Goal: Browse casually: Explore the website without a specific task or goal

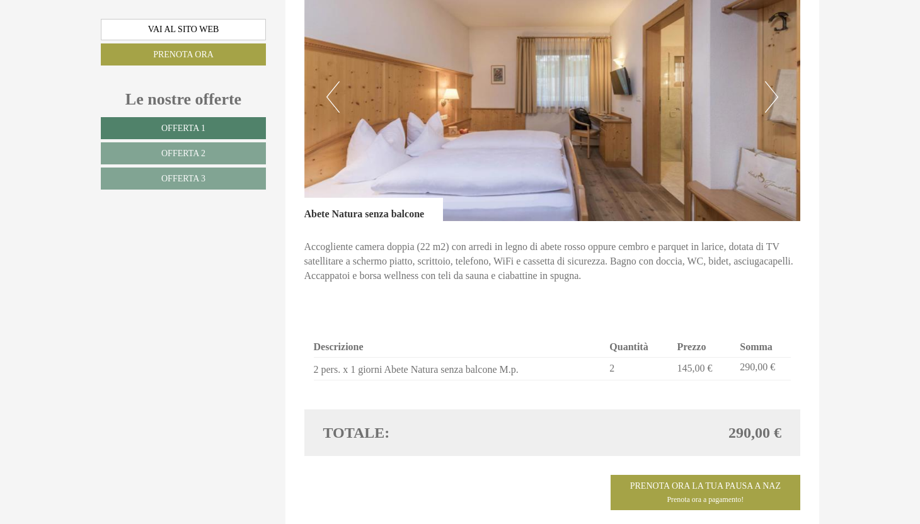
scroll to position [1580, 0]
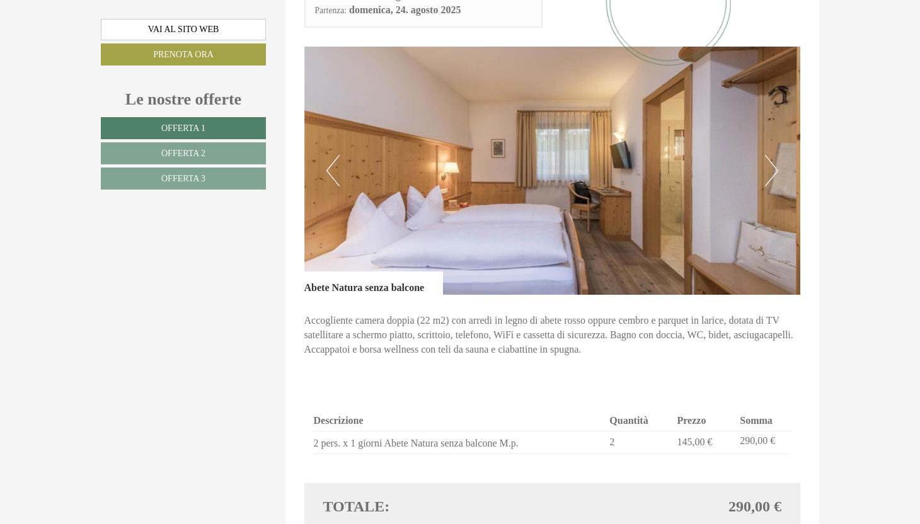
click at [763, 149] on img at bounding box center [552, 171] width 497 height 248
click at [771, 155] on button "Next" at bounding box center [771, 171] width 13 height 32
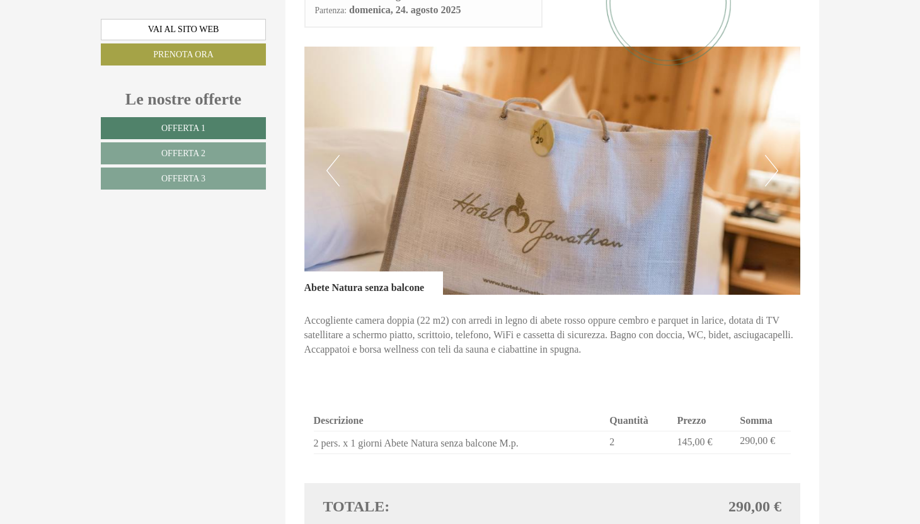
click at [771, 155] on button "Next" at bounding box center [771, 171] width 13 height 32
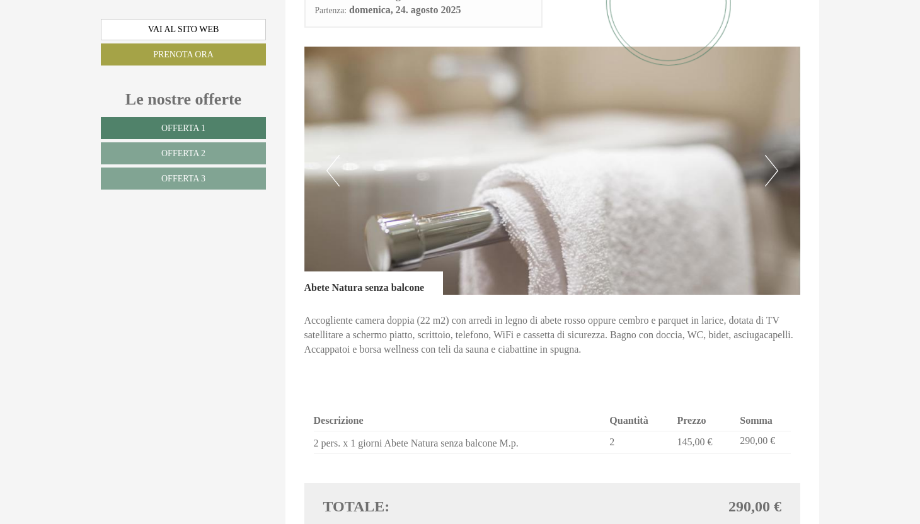
click at [771, 155] on button "Next" at bounding box center [771, 171] width 13 height 32
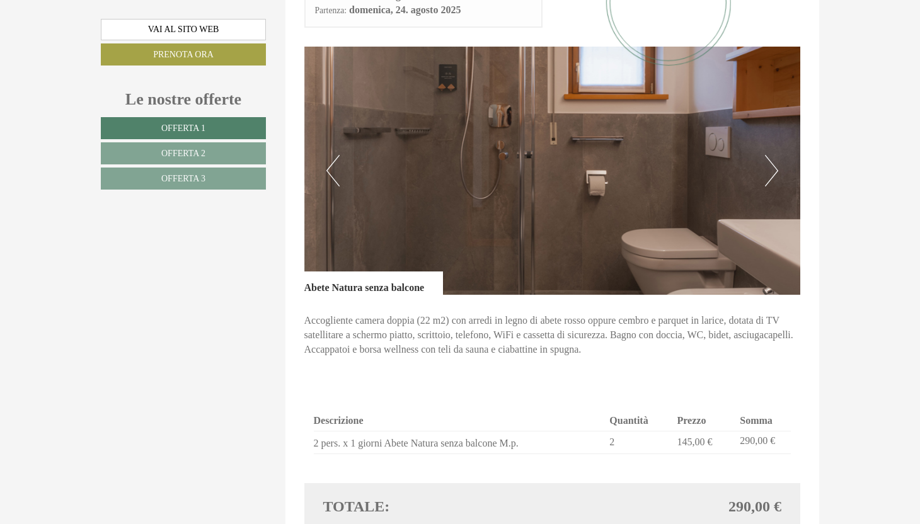
click at [771, 155] on button "Next" at bounding box center [771, 171] width 13 height 32
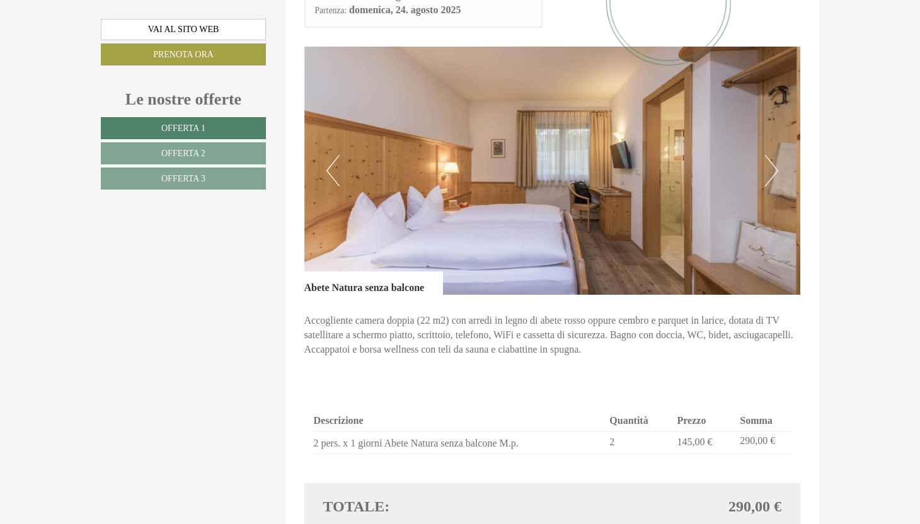
click at [771, 155] on button "Next" at bounding box center [771, 171] width 13 height 32
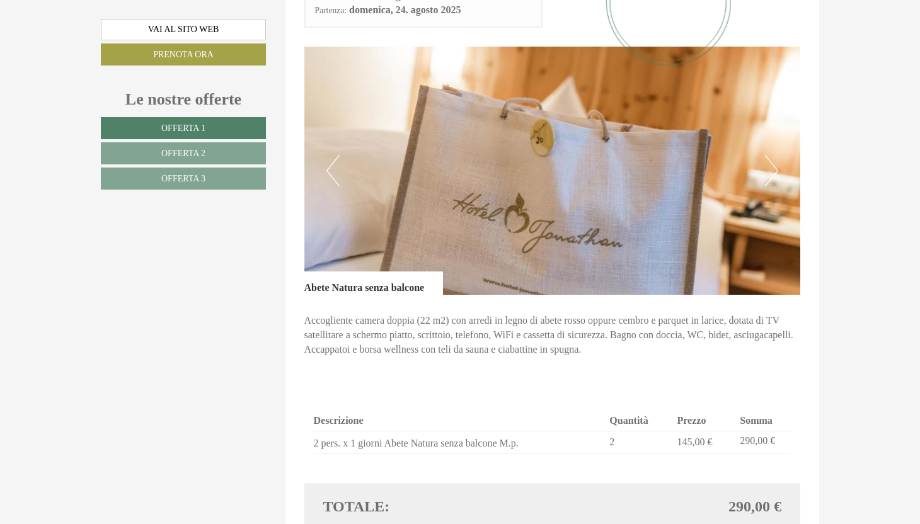
click at [771, 155] on button "Next" at bounding box center [771, 171] width 13 height 32
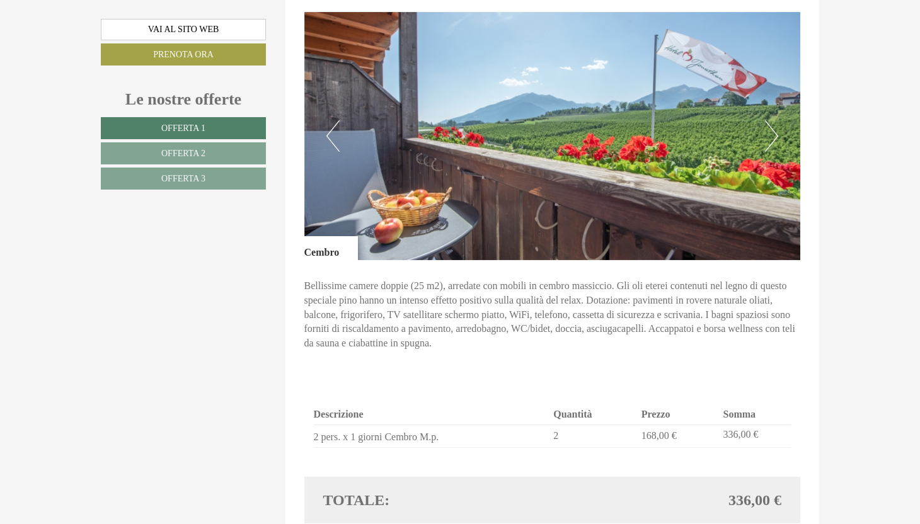
scroll to position [2385, 0]
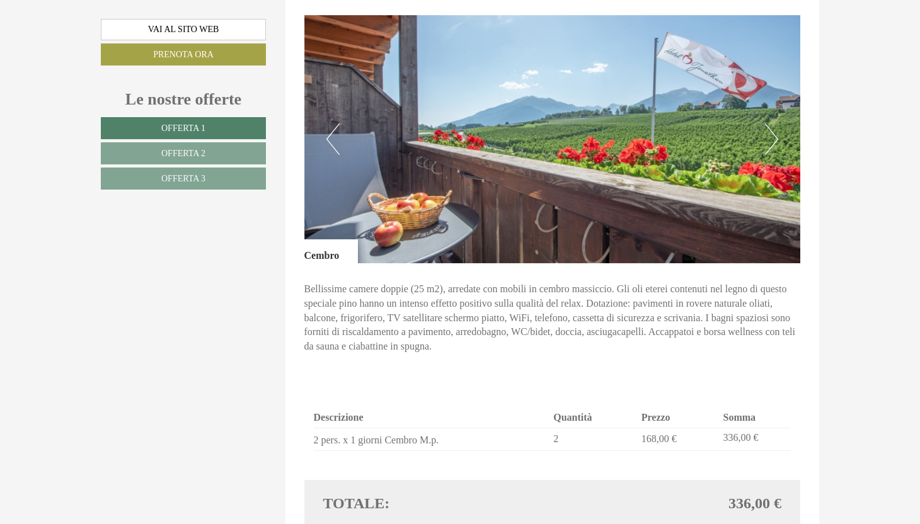
click at [777, 124] on button "Next" at bounding box center [771, 140] width 13 height 32
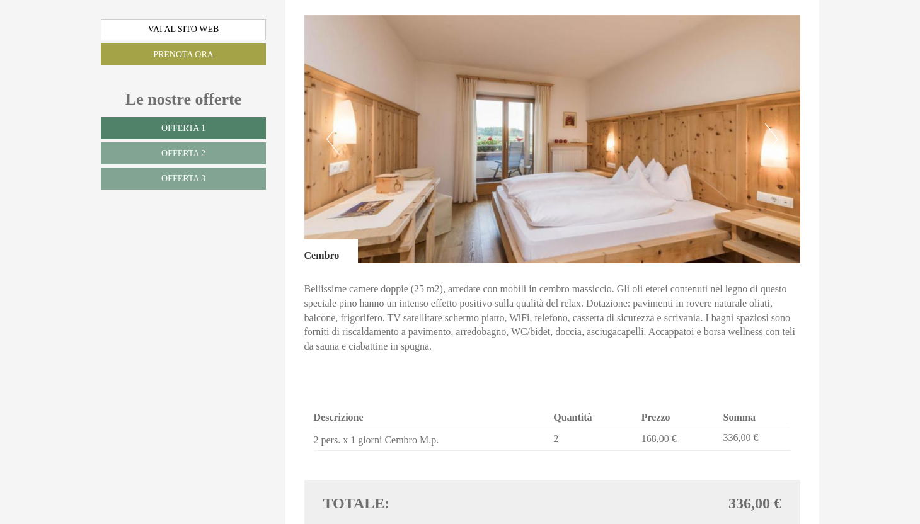
click at [773, 124] on button "Next" at bounding box center [771, 140] width 13 height 32
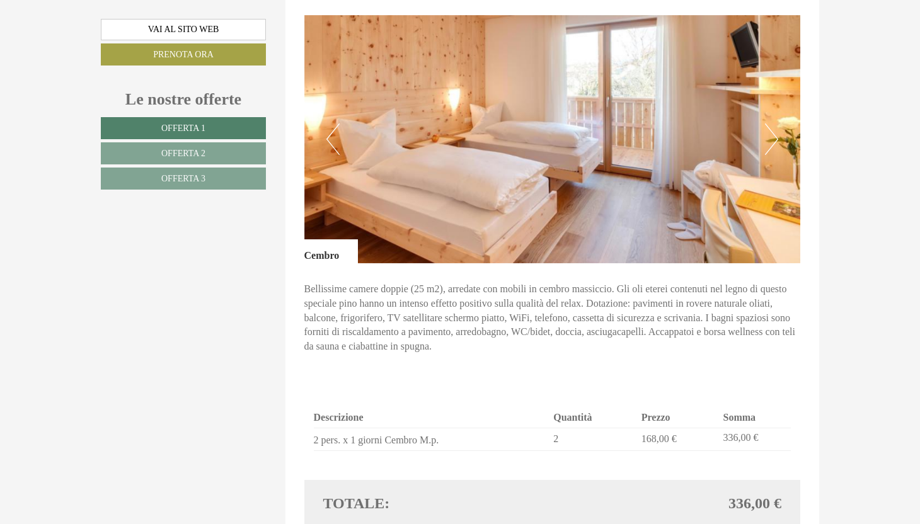
click at [773, 124] on button "Next" at bounding box center [771, 140] width 13 height 32
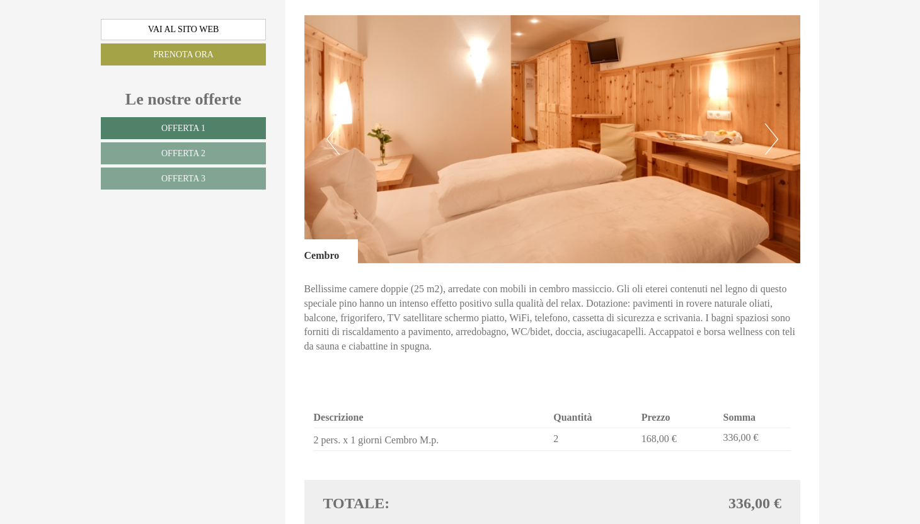
click at [773, 124] on button "Next" at bounding box center [771, 140] width 13 height 32
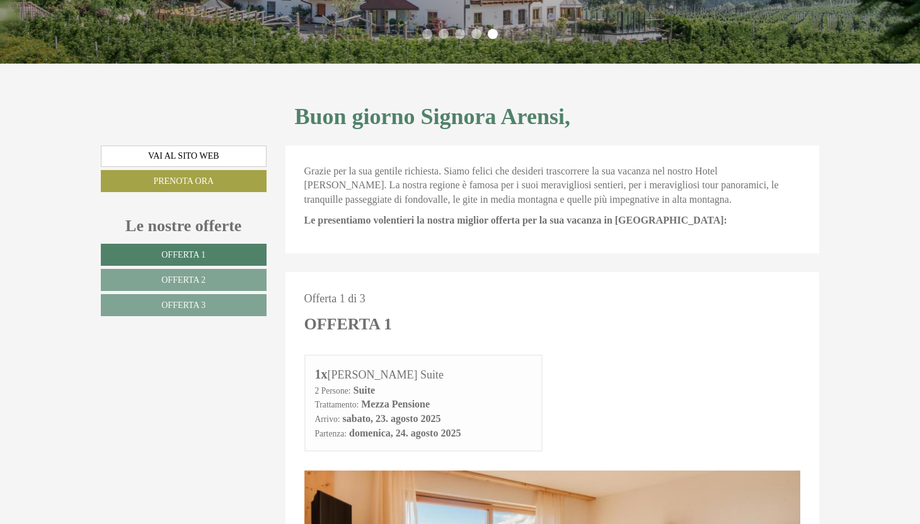
scroll to position [299, 0]
